Goal: Register for event/course

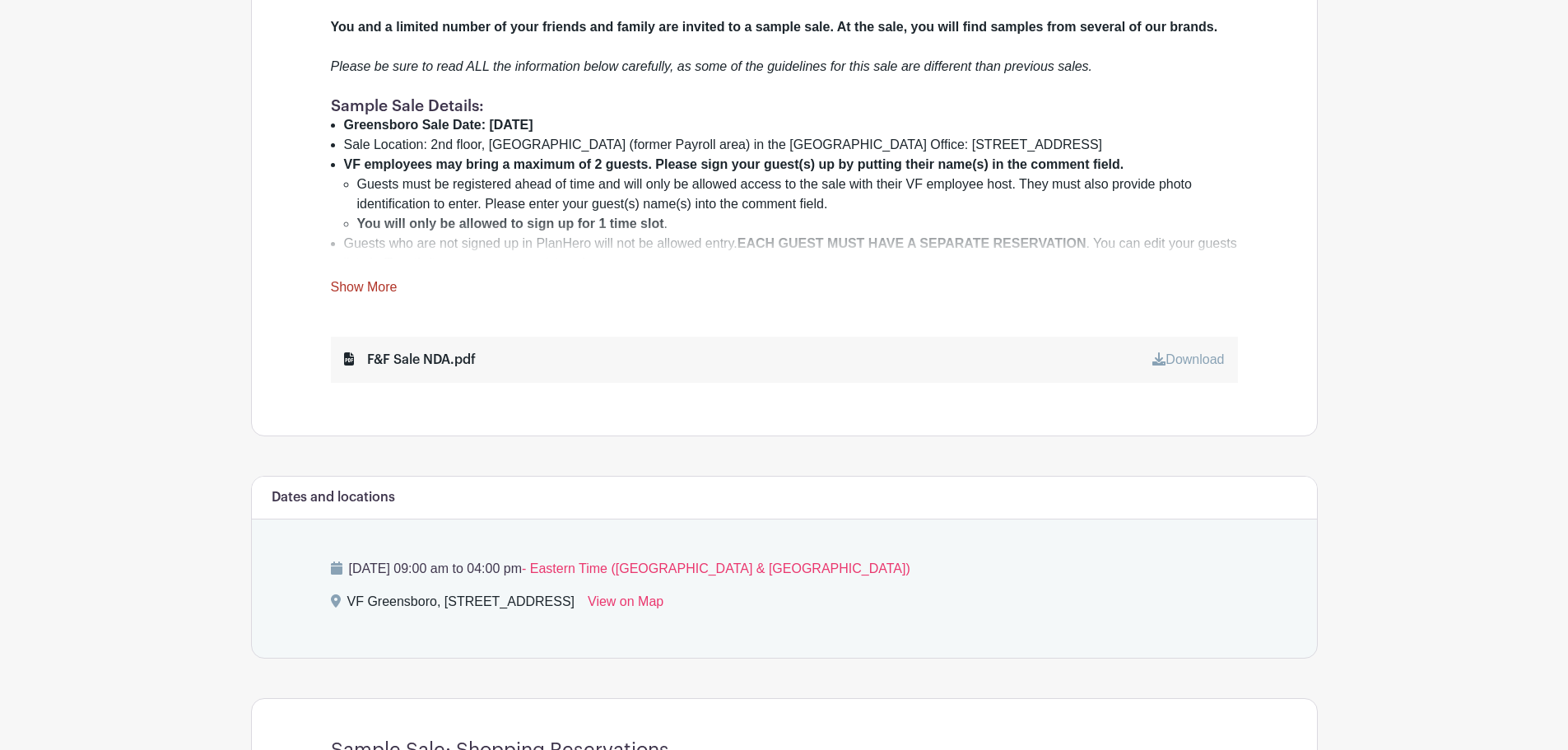
scroll to position [658, 0]
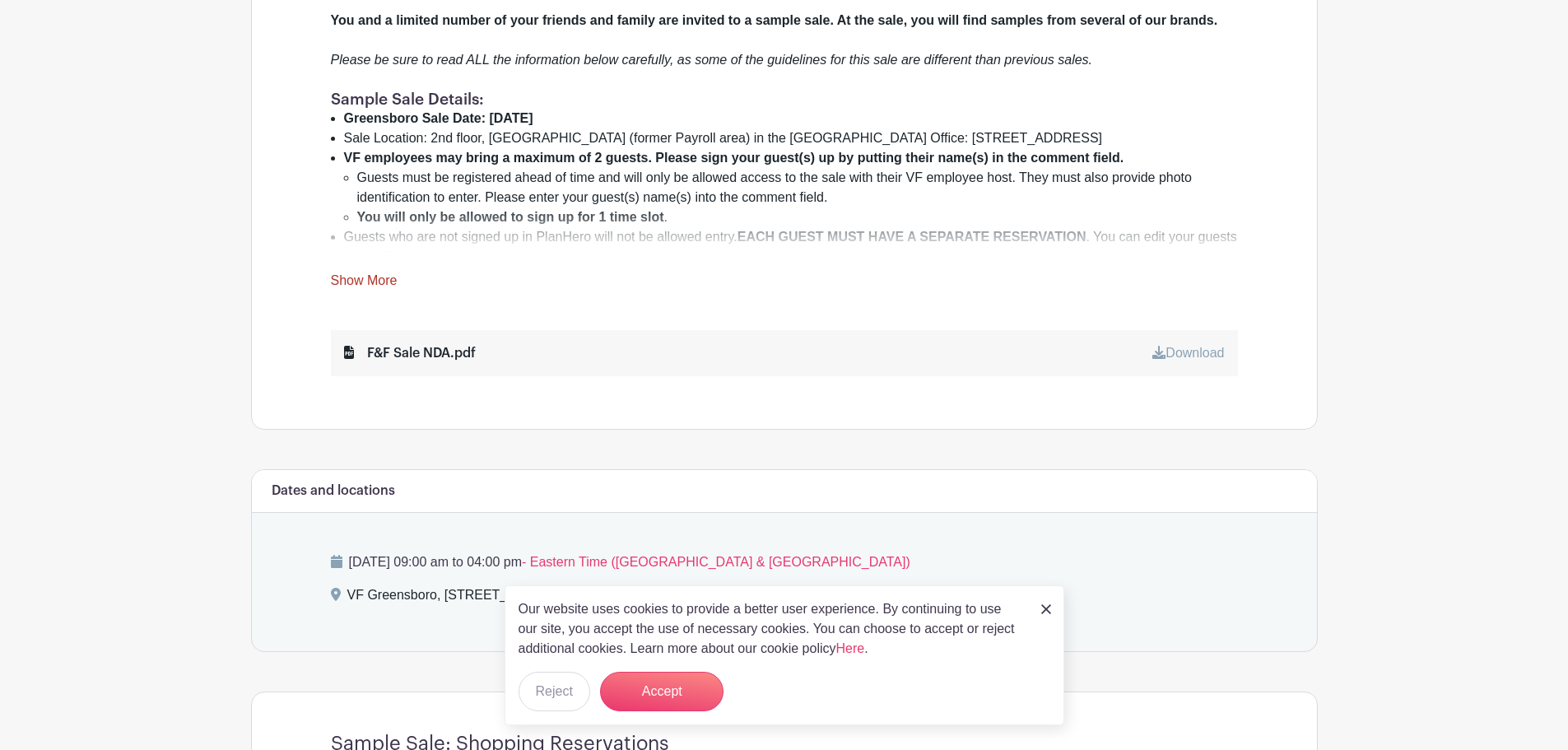
click at [371, 275] on link "Show More" at bounding box center [364, 283] width 67 height 20
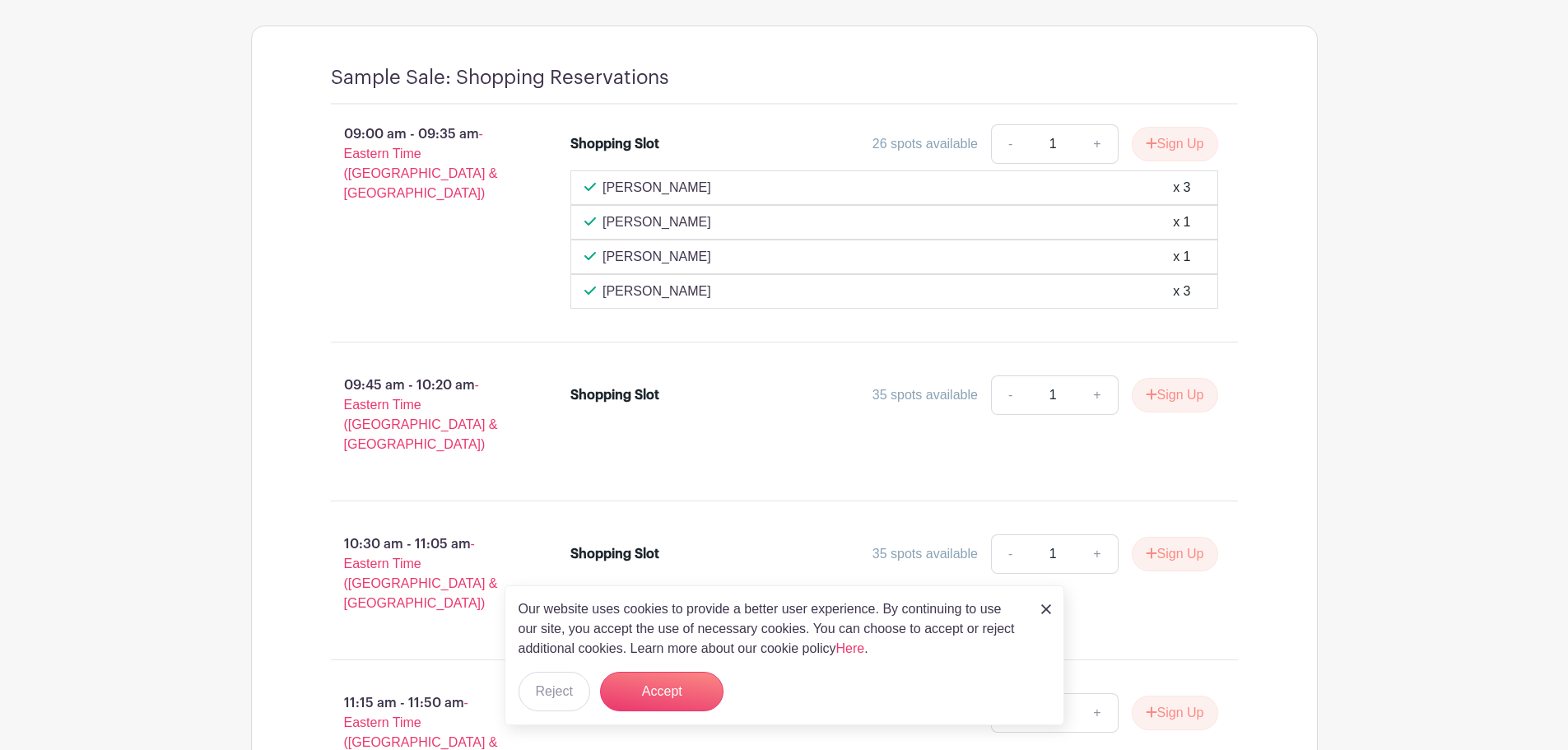
scroll to position [2141, 0]
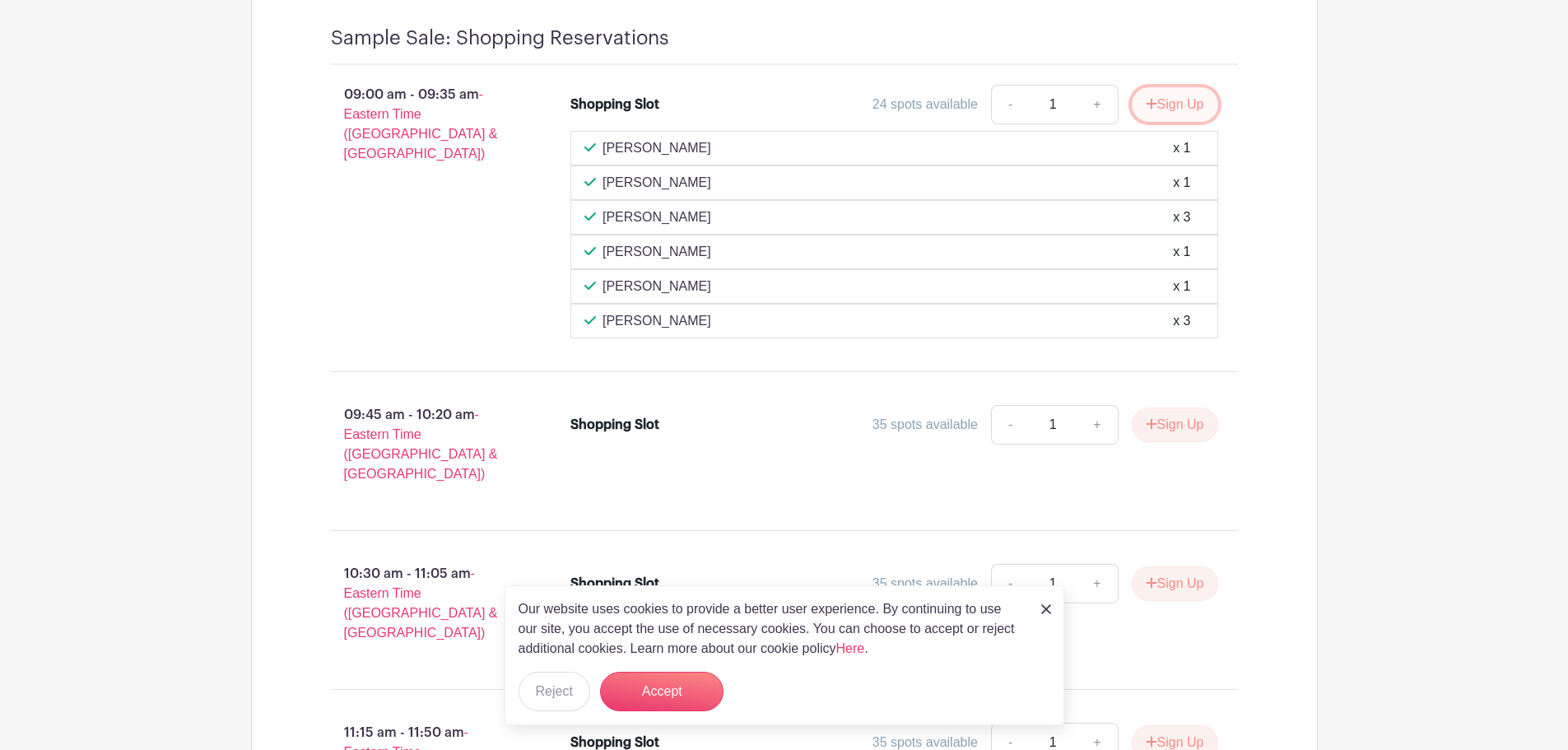
click at [1161, 89] on button "Sign Up" at bounding box center [1175, 104] width 86 height 34
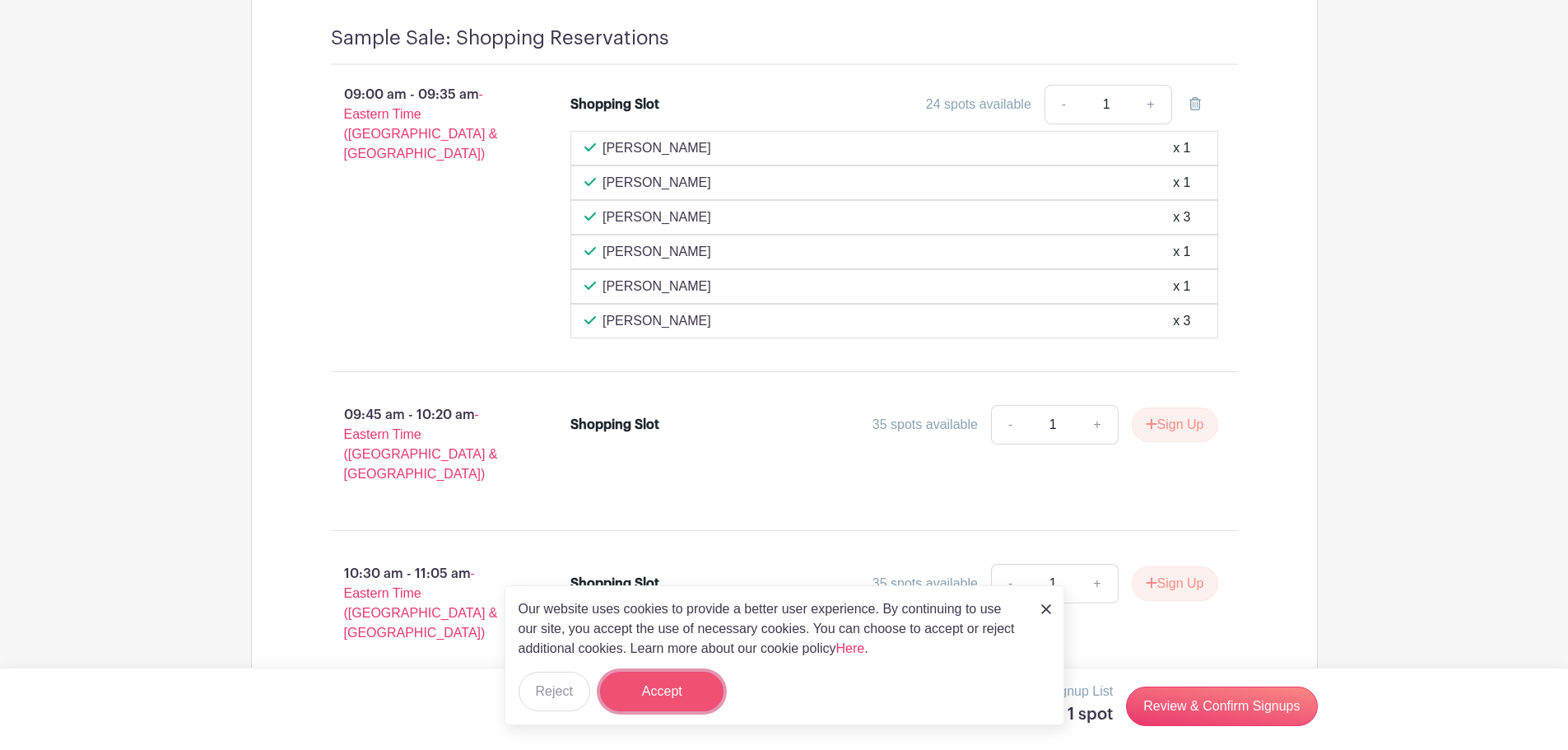
click at [638, 701] on button "Accept" at bounding box center [661, 692] width 123 height 40
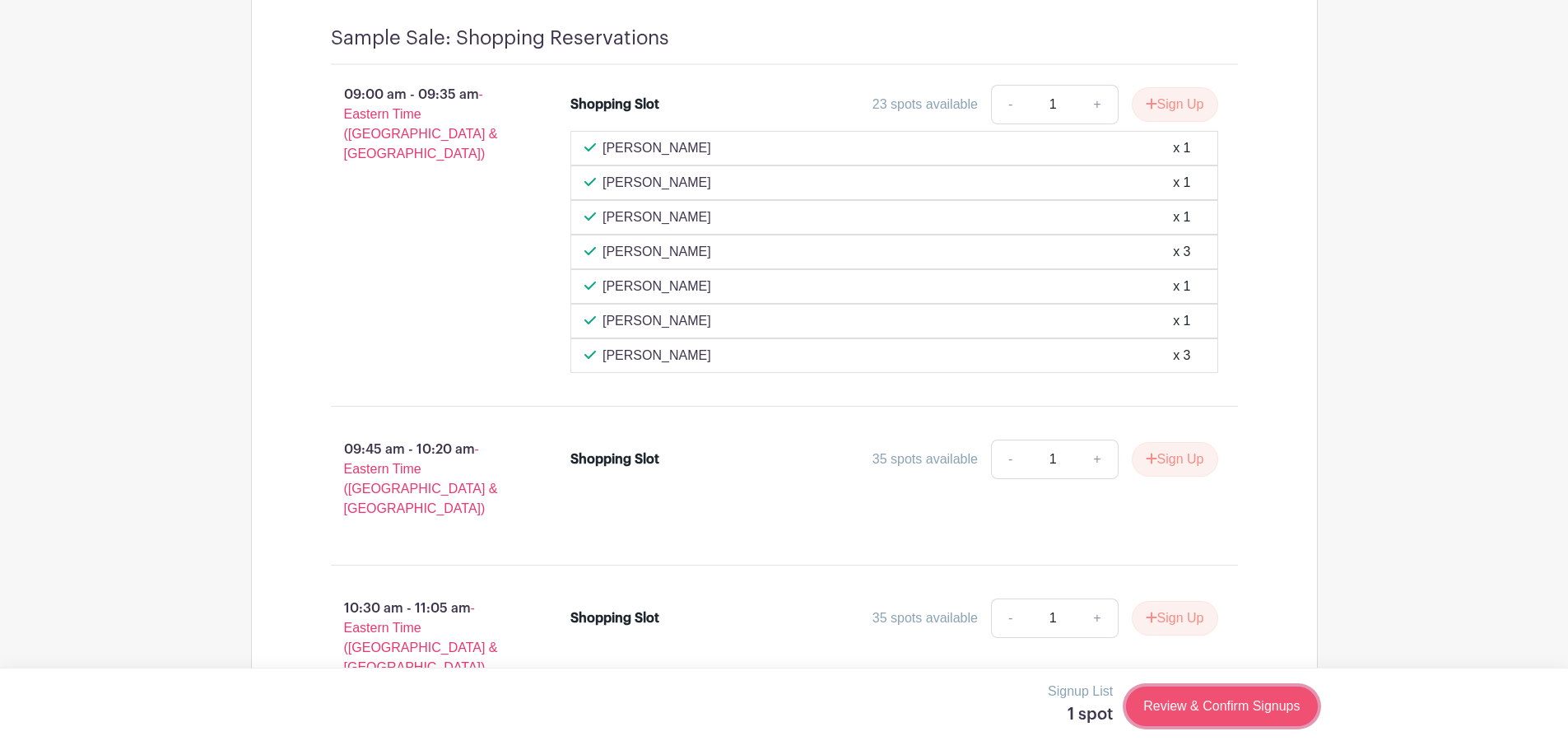
click at [1190, 710] on link "Review & Confirm Signups" at bounding box center [1221, 706] width 191 height 40
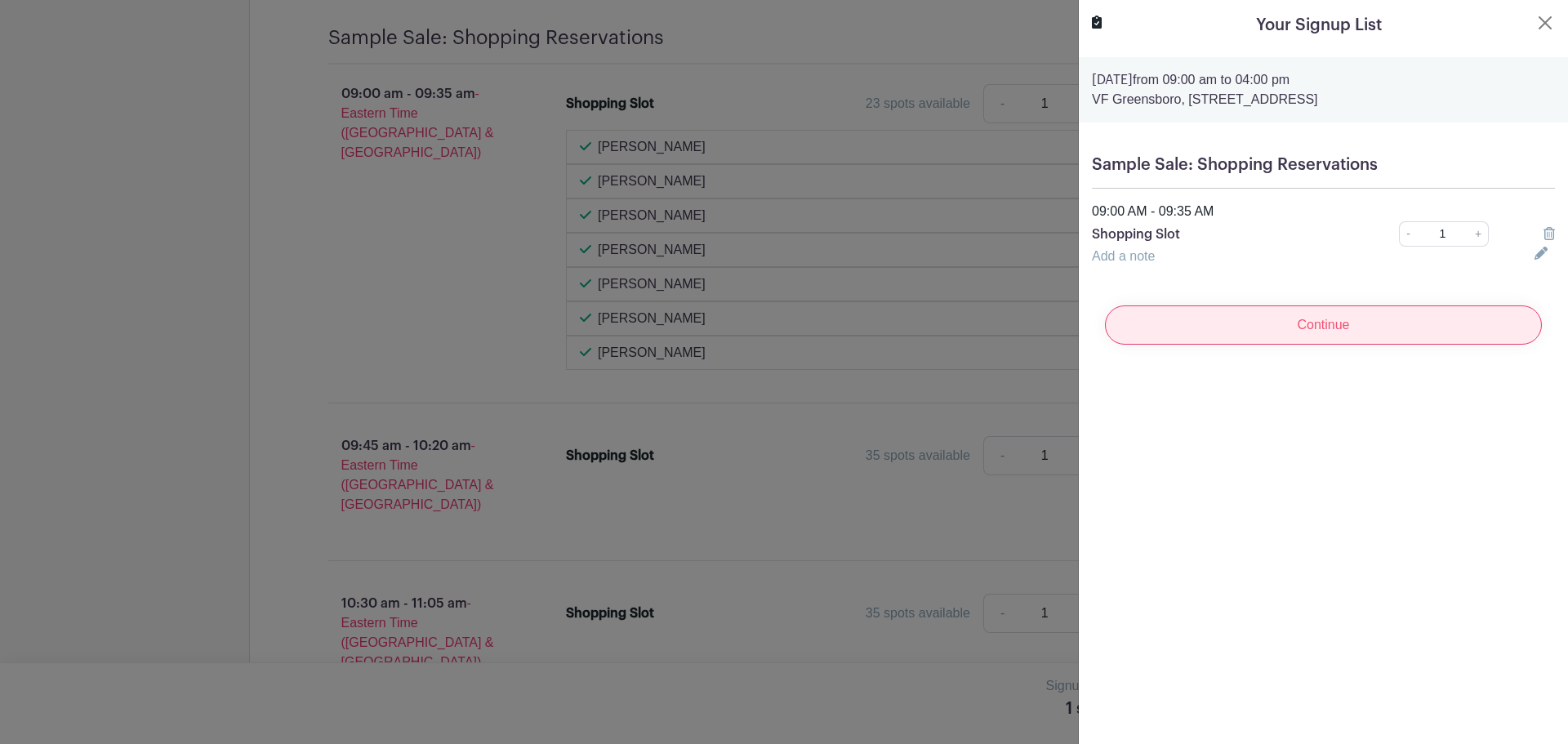
click at [1314, 328] on input "Continue" at bounding box center [1324, 325] width 437 height 39
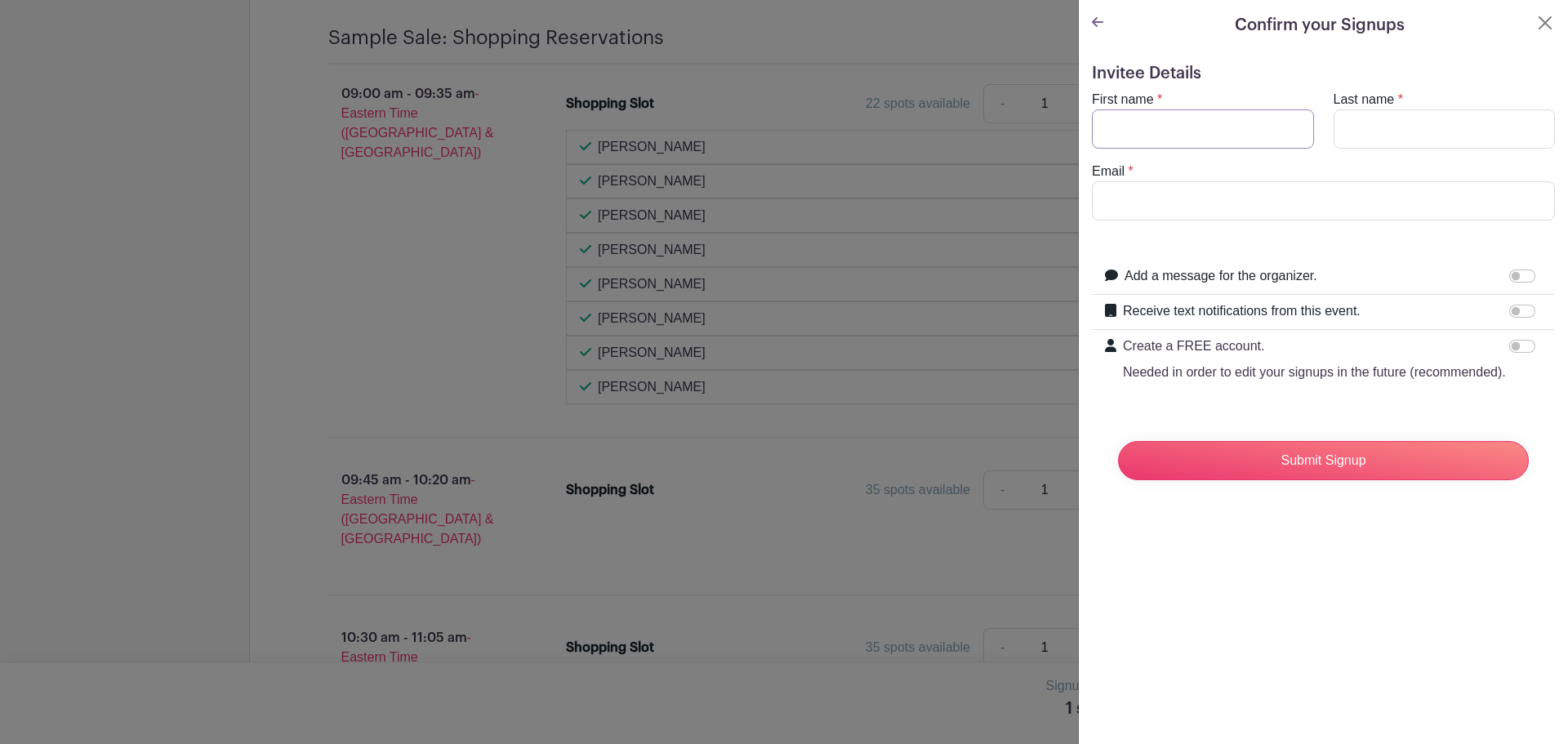
click at [1208, 121] on input "First name" at bounding box center [1203, 129] width 222 height 39
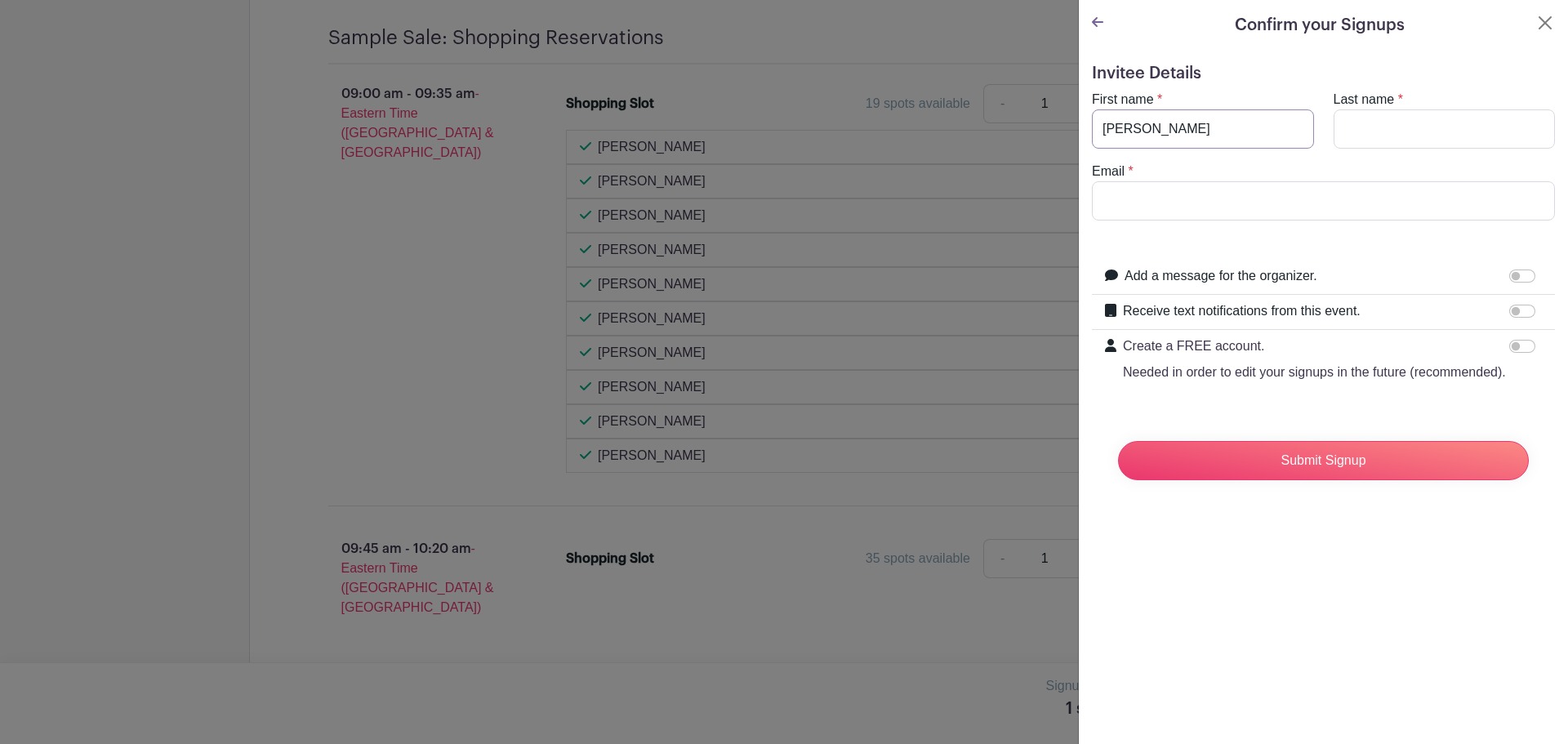
type input "[PERSON_NAME]"
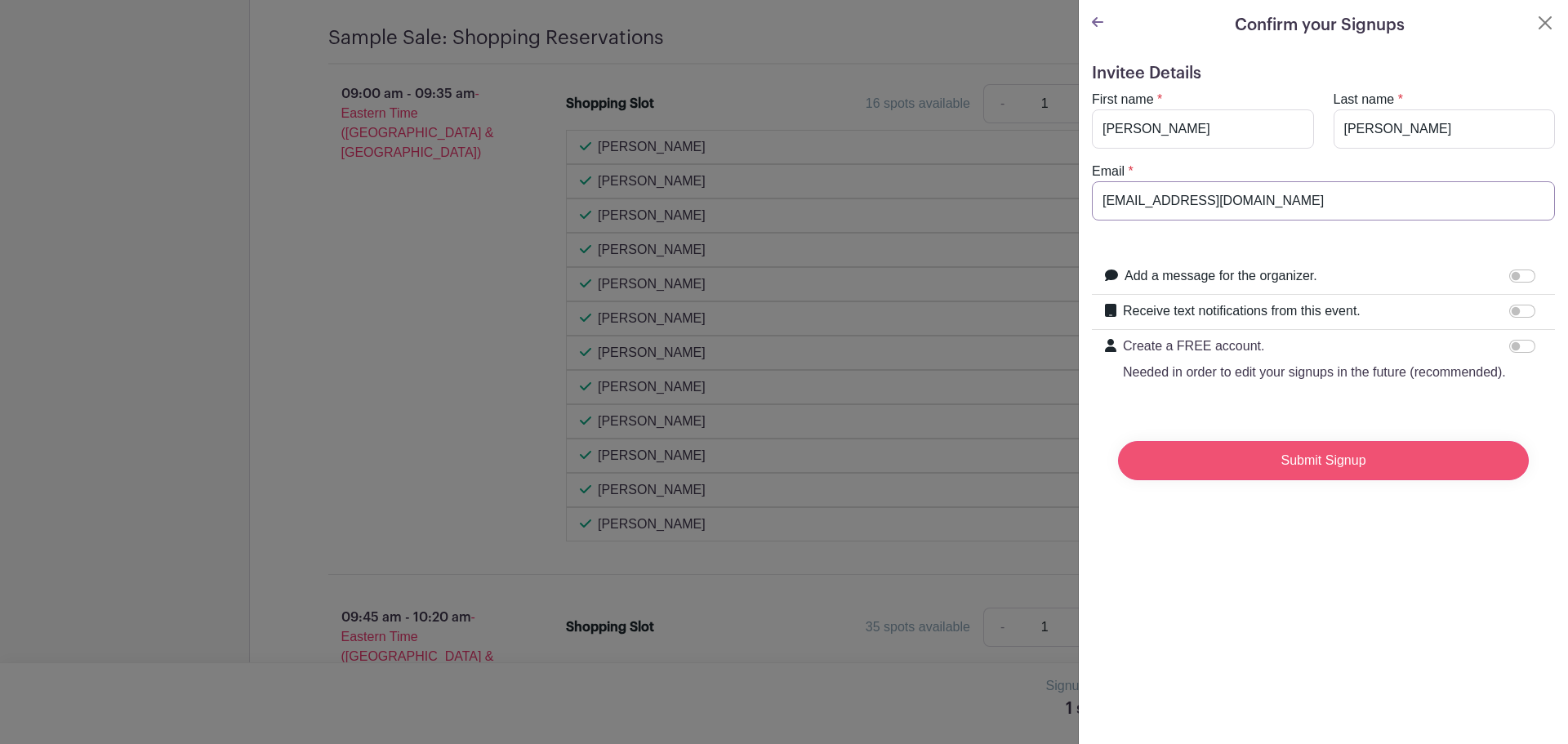
type input "[EMAIL_ADDRESS][DOMAIN_NAME]"
click at [1307, 480] on input "Submit Signup" at bounding box center [1323, 460] width 411 height 39
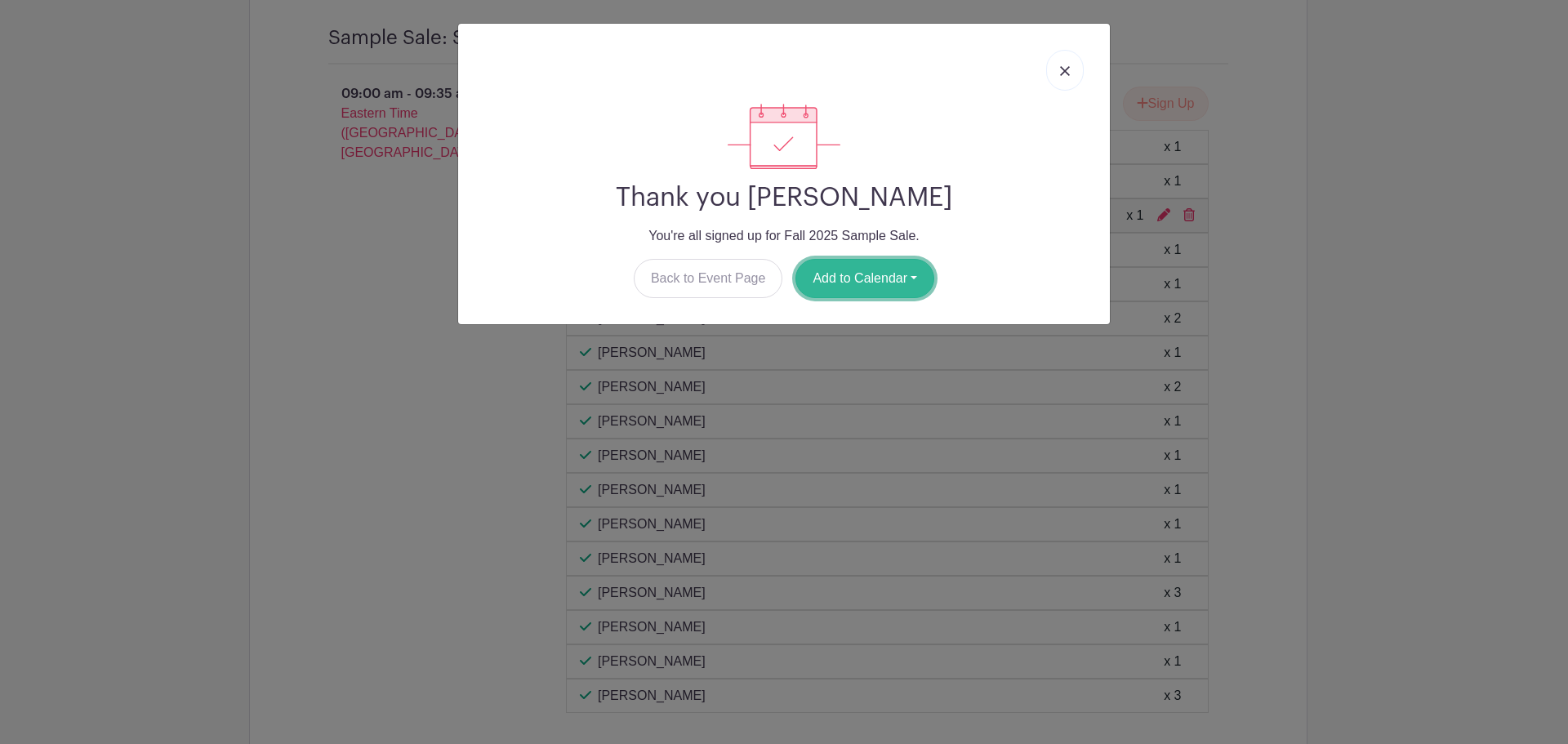
click at [838, 276] on button "Add to Calendar" at bounding box center [864, 278] width 139 height 39
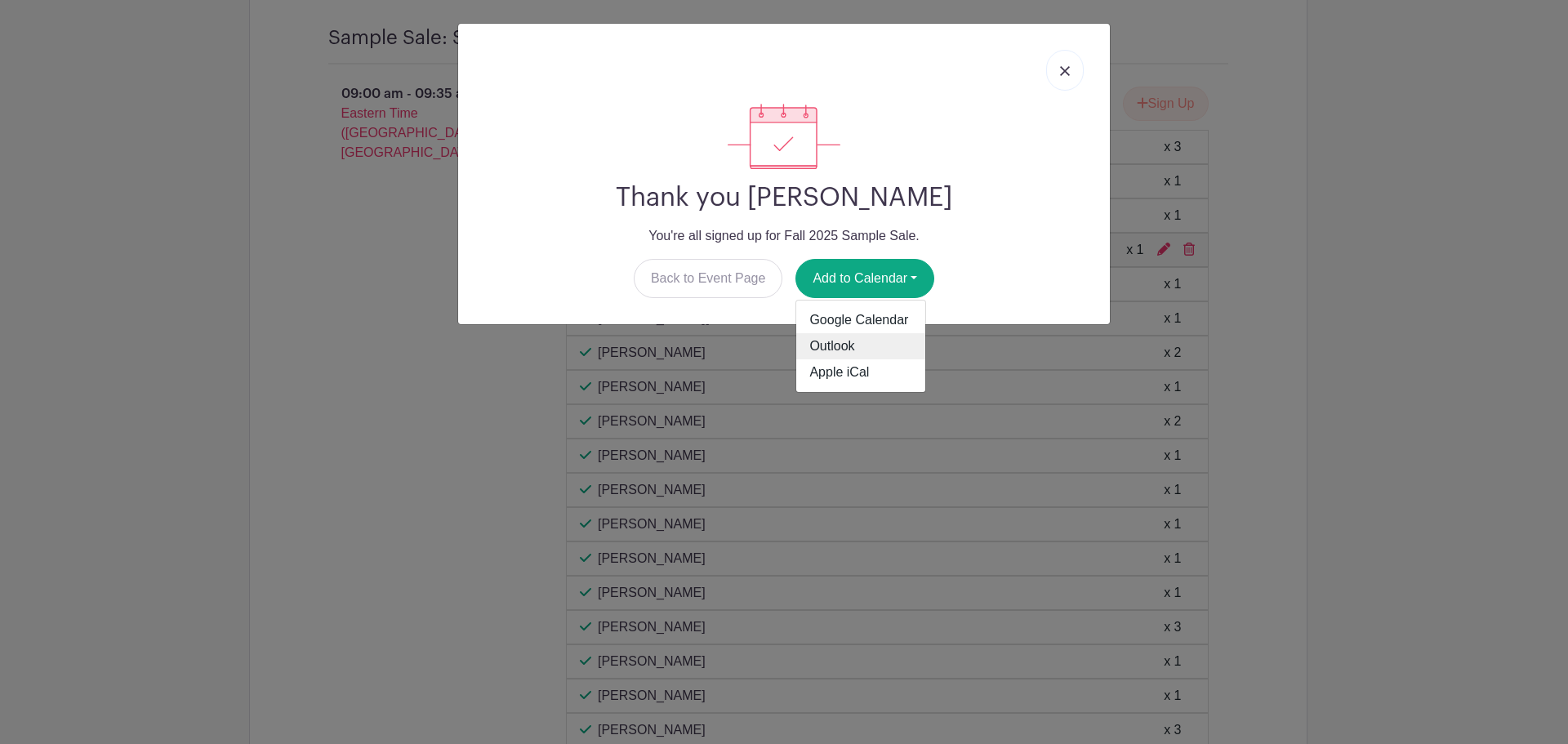
click at [840, 339] on link "Outlook" at bounding box center [861, 346] width 129 height 26
click at [1065, 74] on img at bounding box center [1065, 71] width 10 height 10
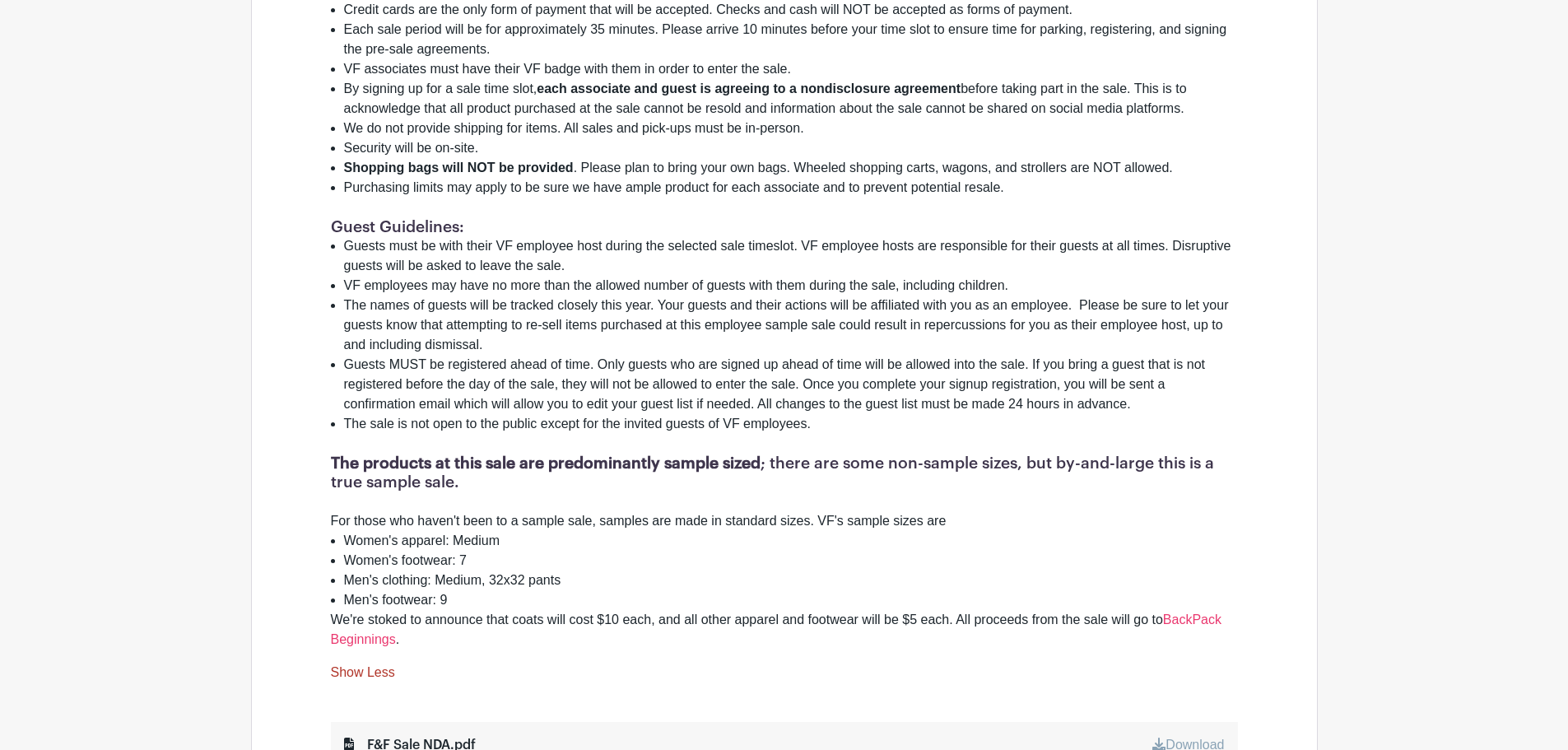
scroll to position [1056, 0]
